Goal: Find contact information: Find contact information

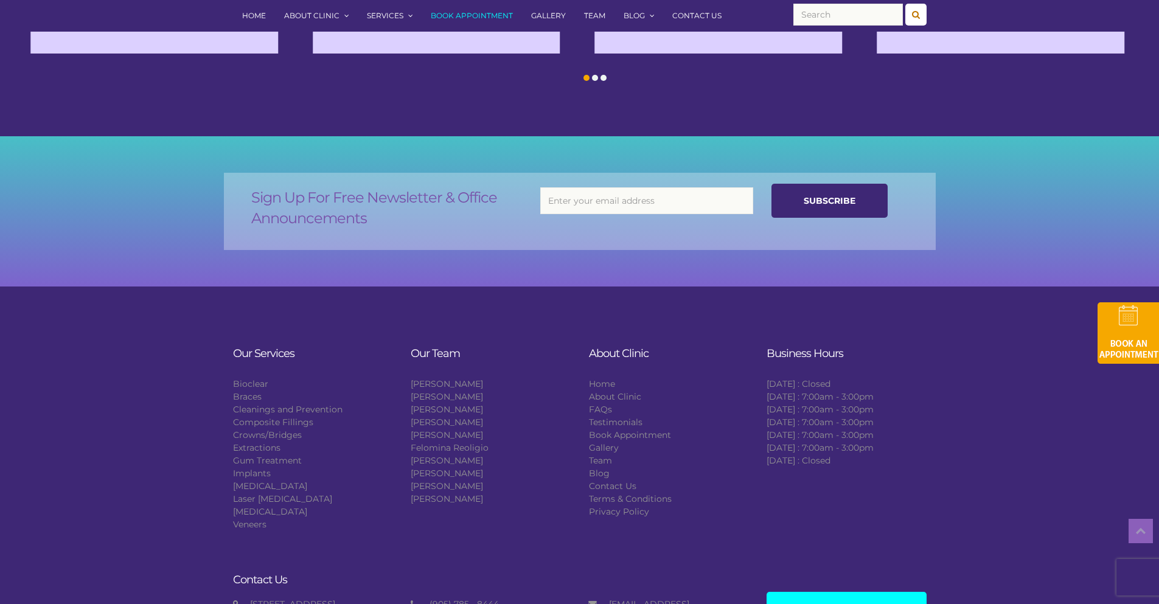
scroll to position [2031, 0]
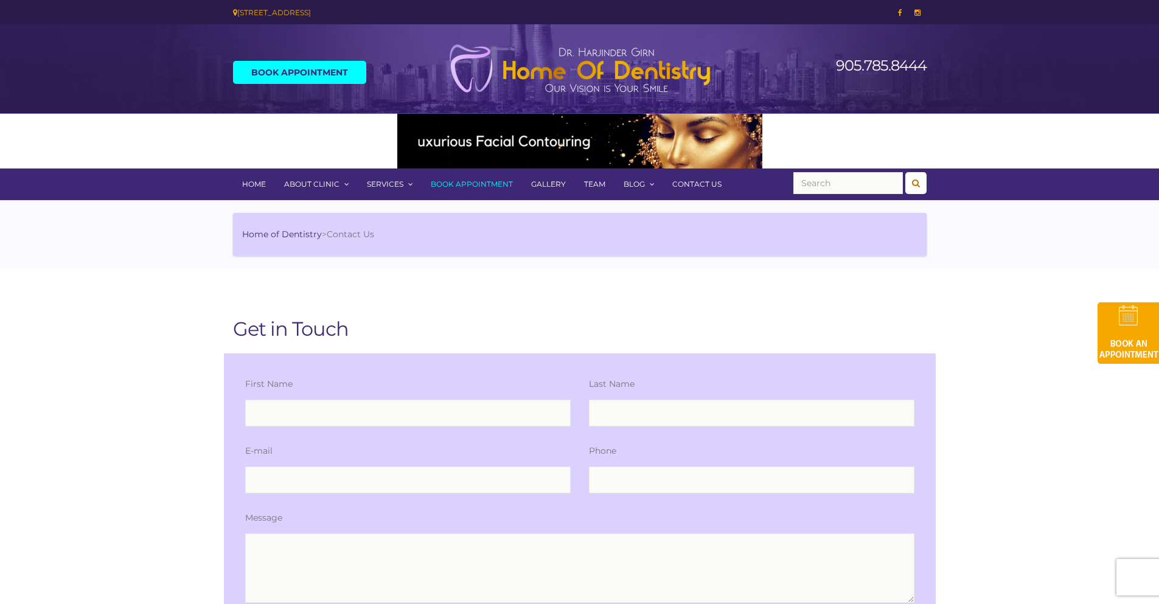
scroll to position [1065, 0]
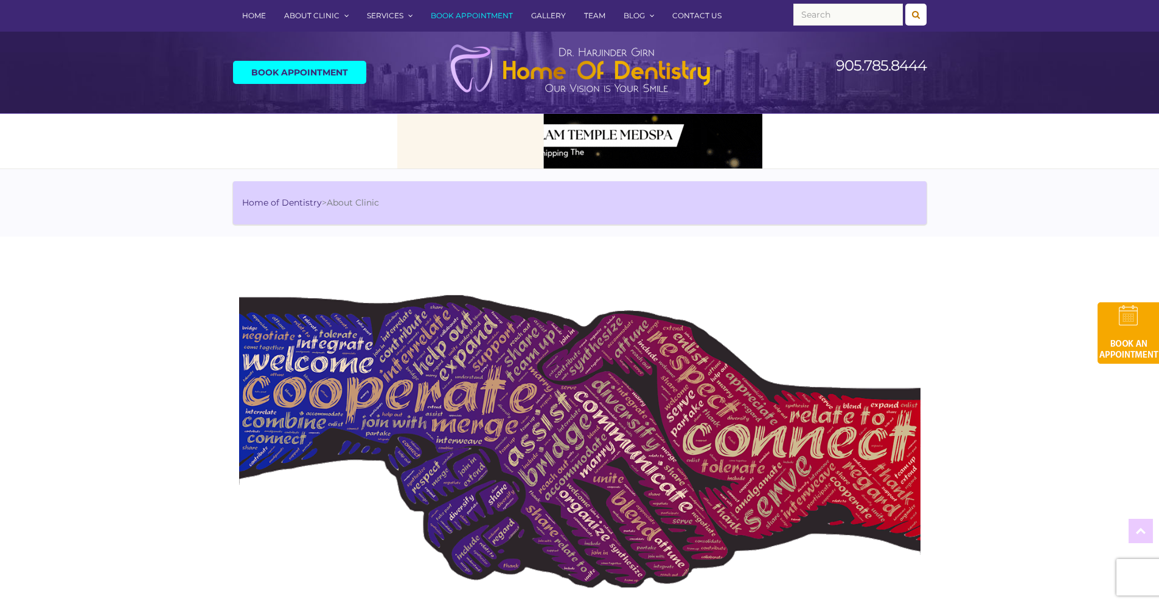
scroll to position [1921, 0]
